Goal: Information Seeking & Learning: Learn about a topic

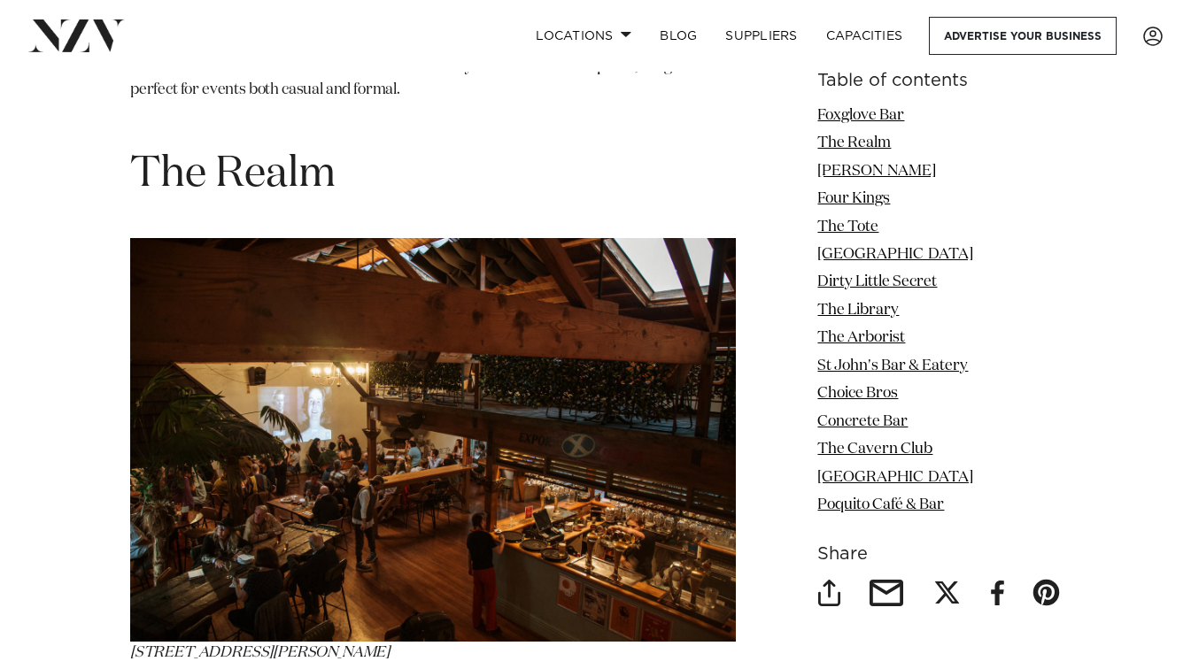
scroll to position [2922, 0]
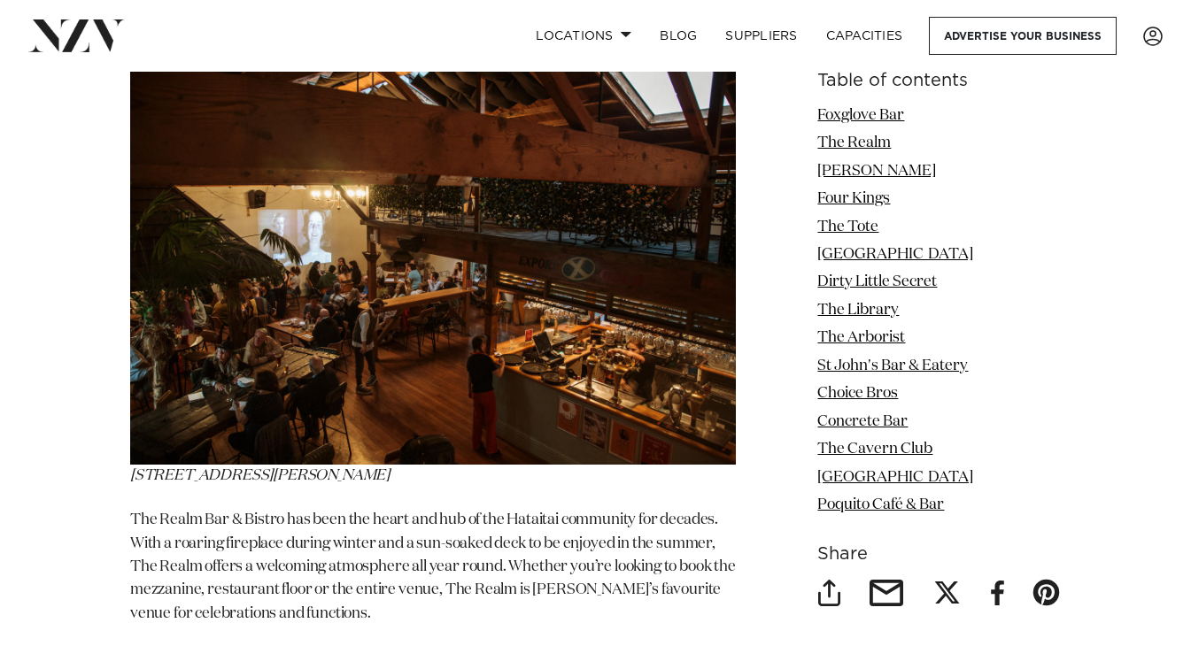
click at [212, 389] on img at bounding box center [433, 263] width 606 height 404
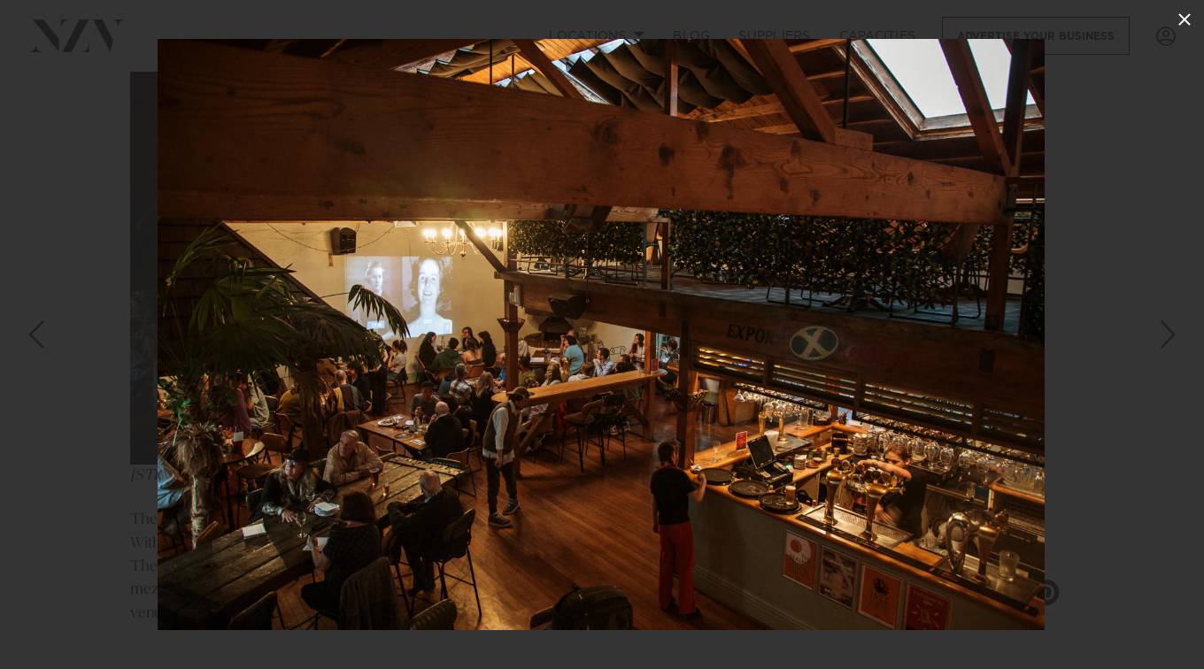
click at [1167, 16] on button at bounding box center [1184, 19] width 39 height 39
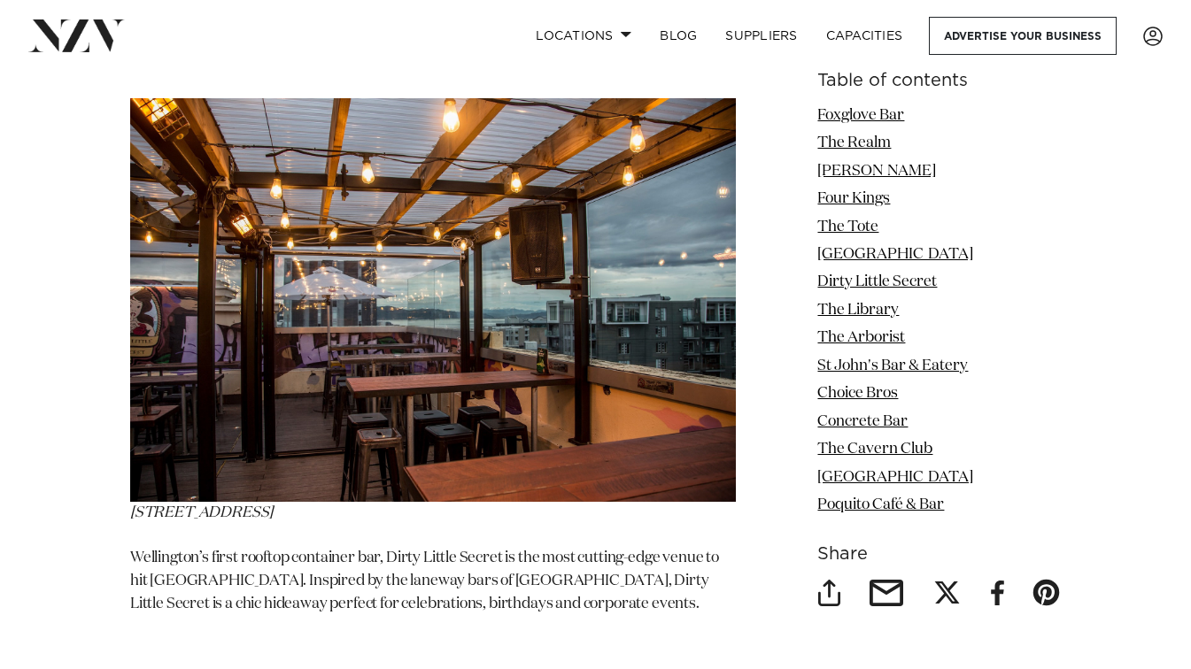
scroll to position [6642, 0]
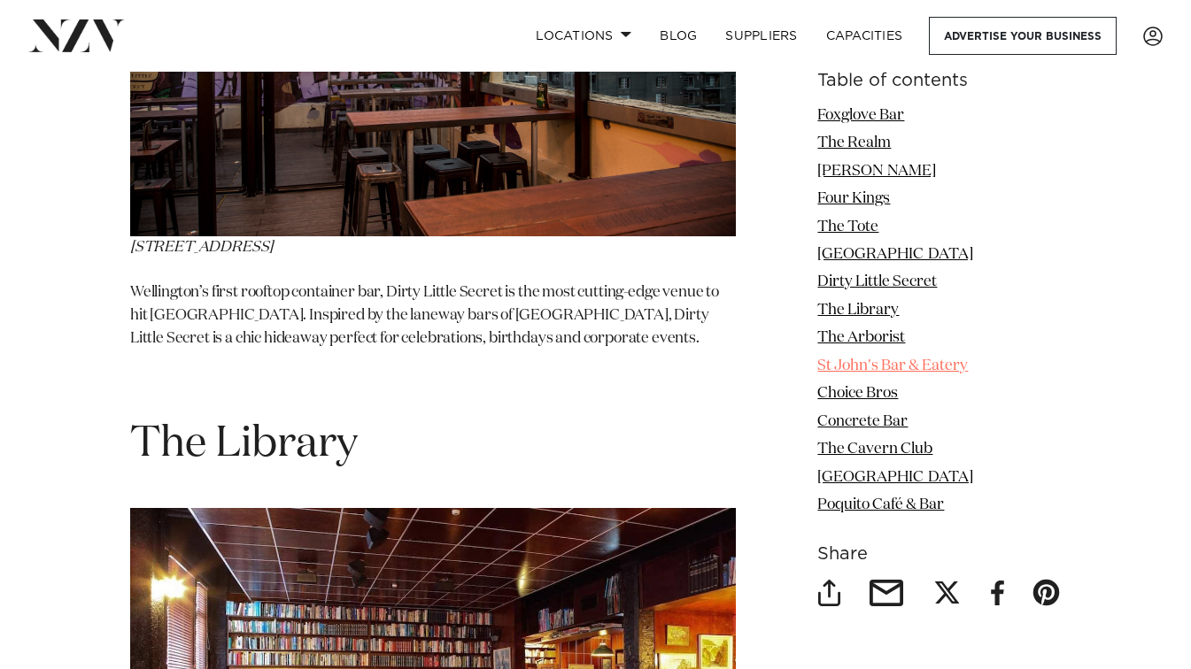
click at [842, 369] on link "St John's Bar & Eatery" at bounding box center [892, 366] width 151 height 15
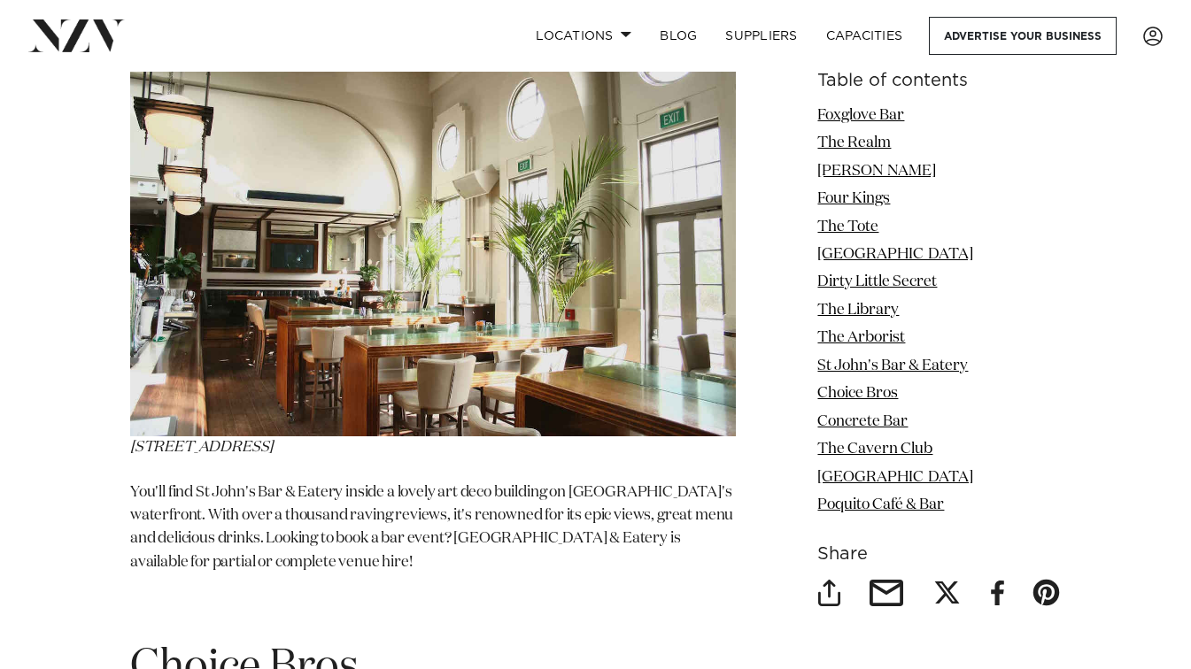
scroll to position [8193, 0]
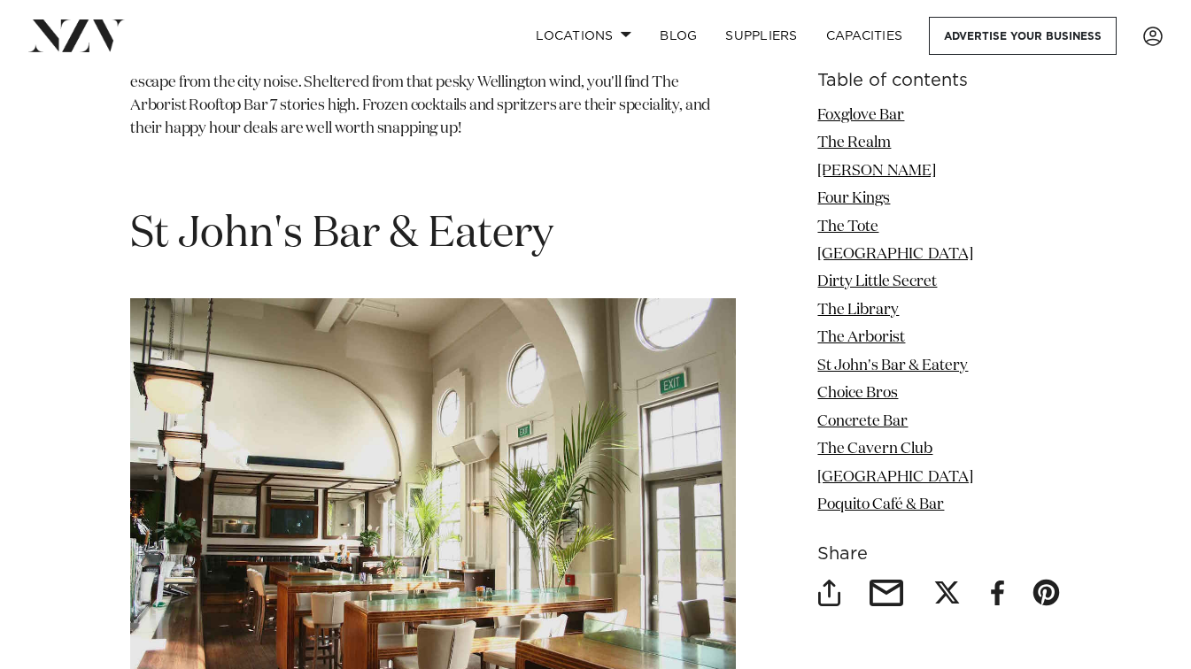
click at [504, 303] on img at bounding box center [433, 500] width 606 height 405
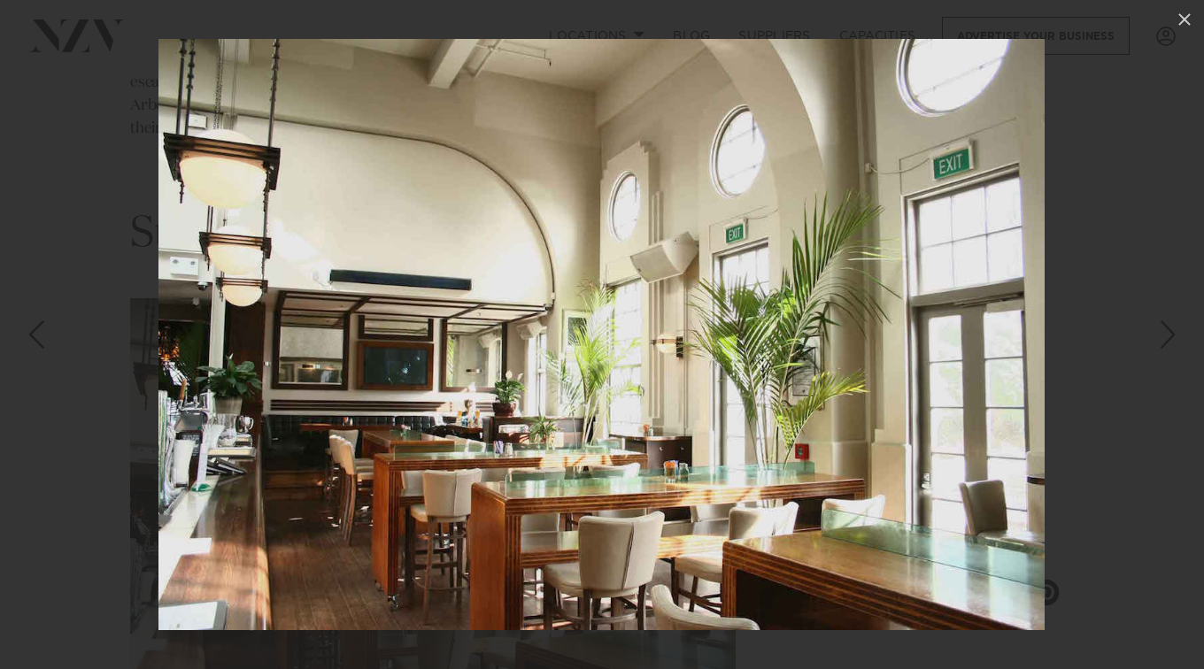
click at [1048, 118] on div at bounding box center [602, 334] width 1204 height 669
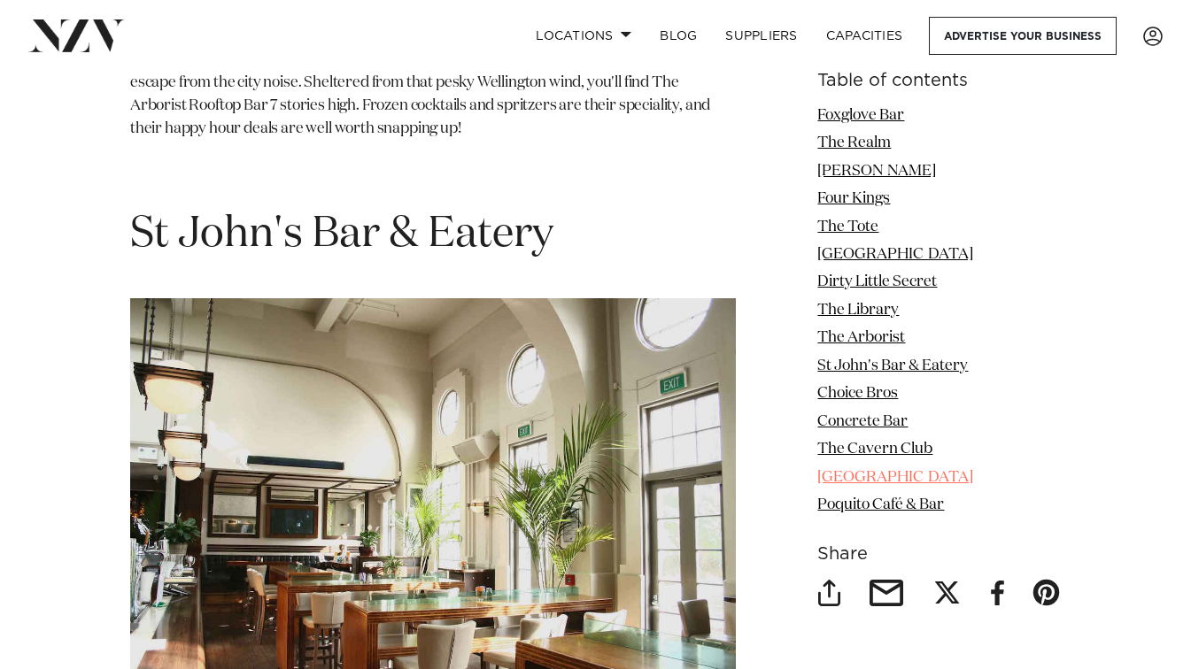
click at [891, 472] on link "[GEOGRAPHIC_DATA]" at bounding box center [895, 477] width 156 height 15
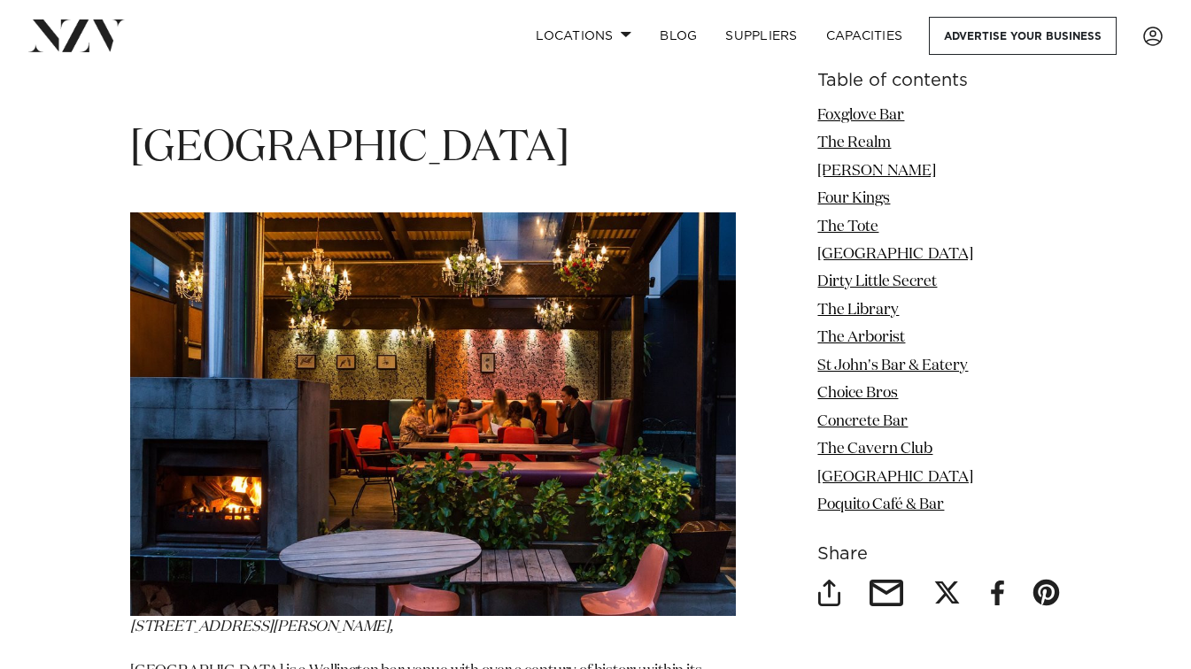
scroll to position [10991, 0]
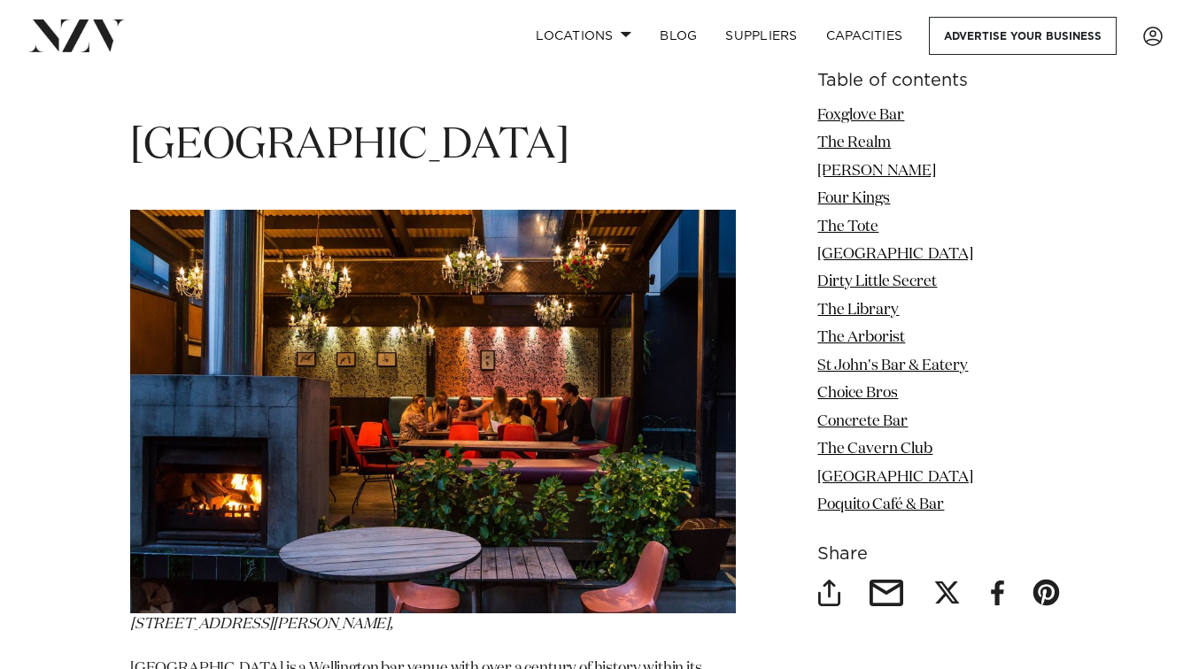
click at [883, 438] on li "The Cavern Club" at bounding box center [939, 449] width 244 height 23
click at [884, 446] on link "The Cavern Club" at bounding box center [874, 449] width 115 height 15
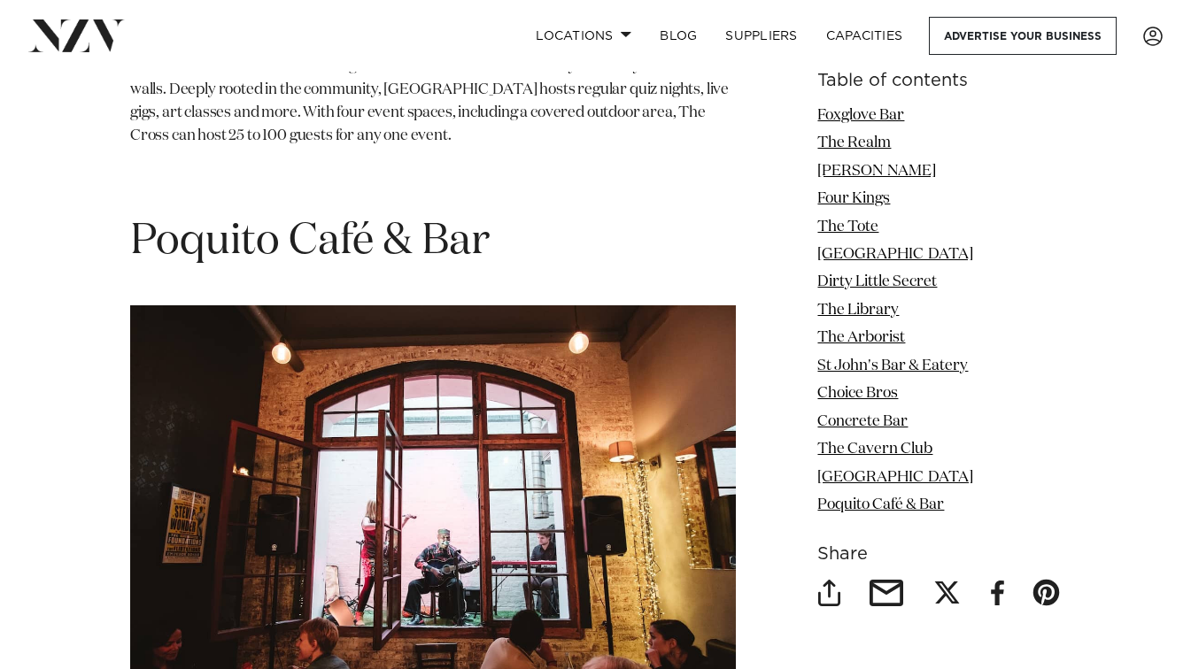
scroll to position [11063, 0]
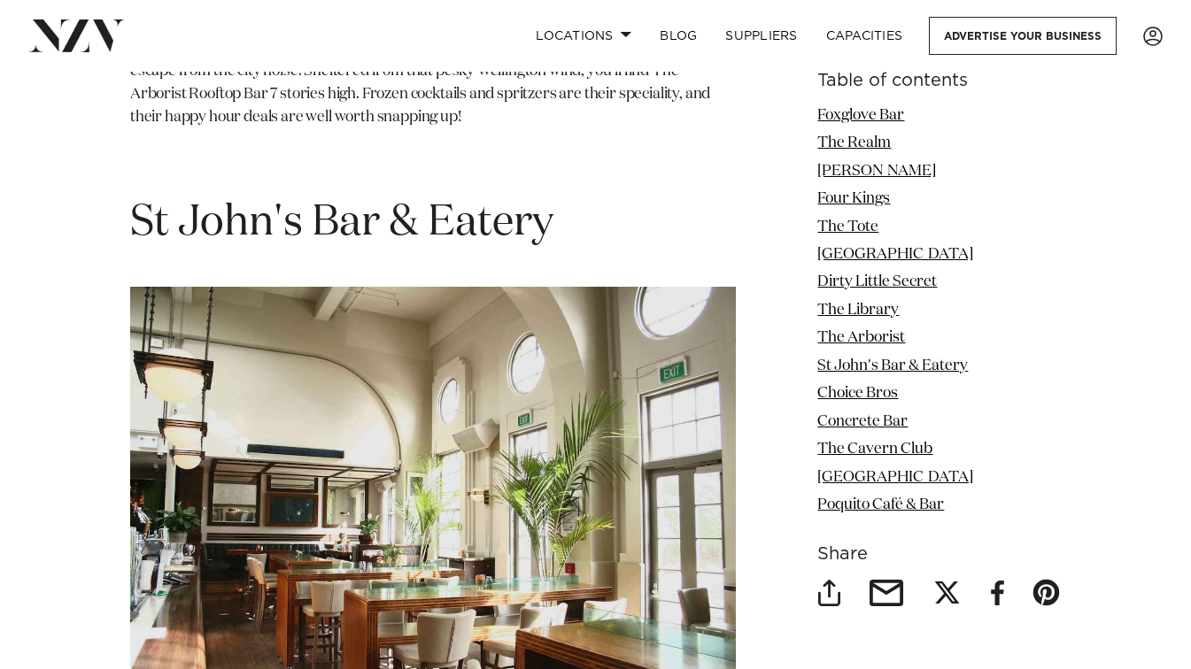
scroll to position [8193, 0]
